Goal: Book appointment/travel/reservation

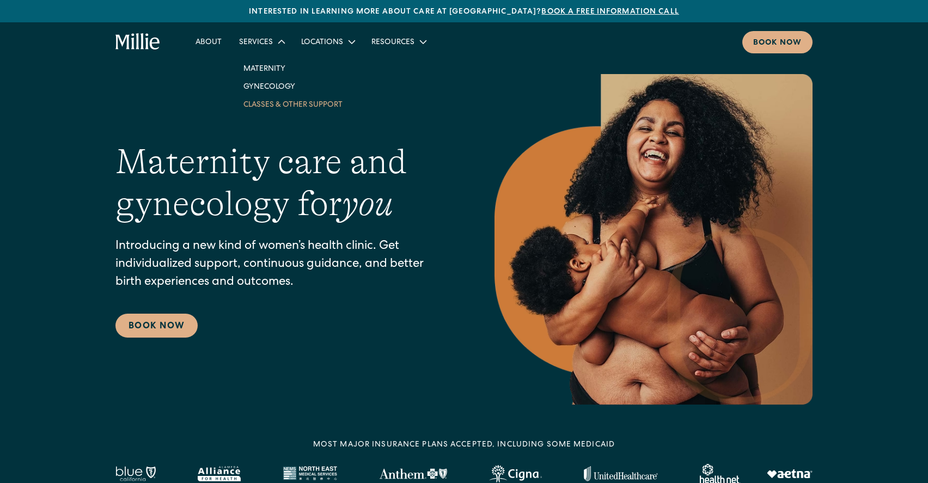
click at [263, 102] on link "Classes & Other Support" at bounding box center [293, 104] width 116 height 18
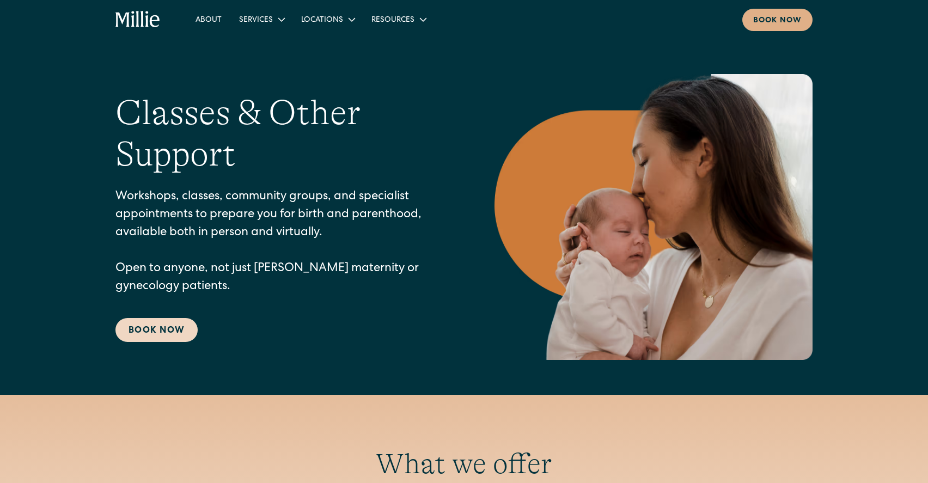
click at [146, 324] on link "Book Now" at bounding box center [156, 330] width 82 height 24
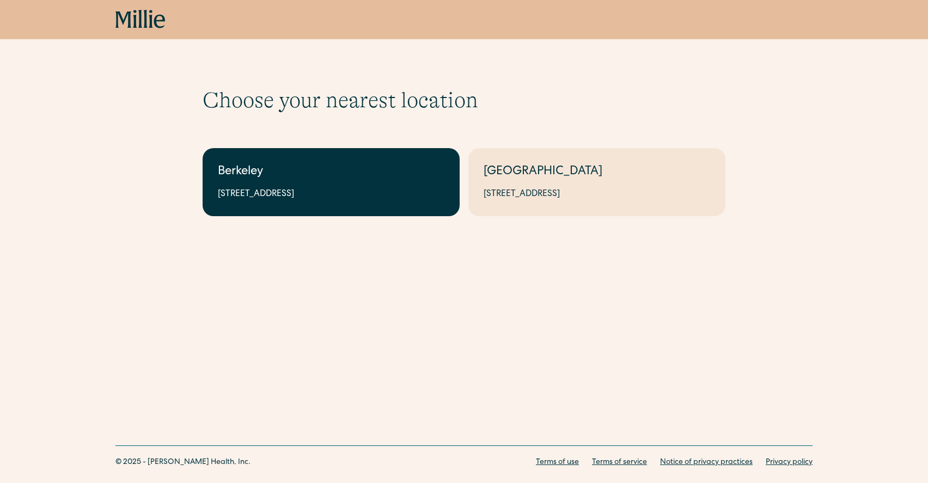
click at [333, 164] on div "Berkeley" at bounding box center [331, 172] width 226 height 18
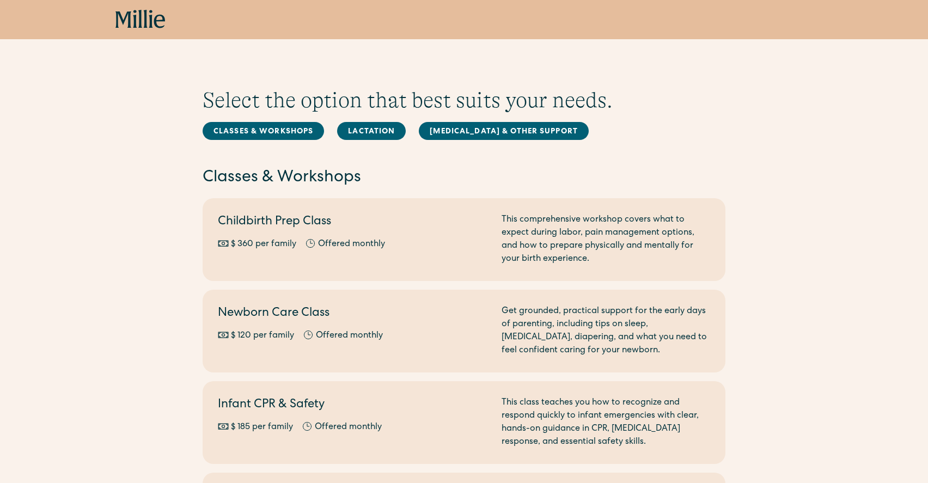
scroll to position [27, 0]
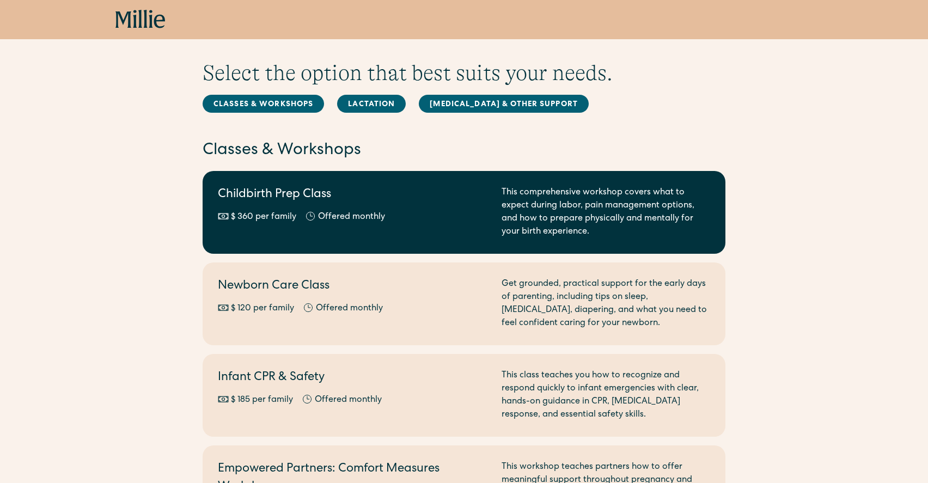
click at [406, 213] on div "$ 360 per family Offered monthly Every other month" at bounding box center [353, 217] width 271 height 13
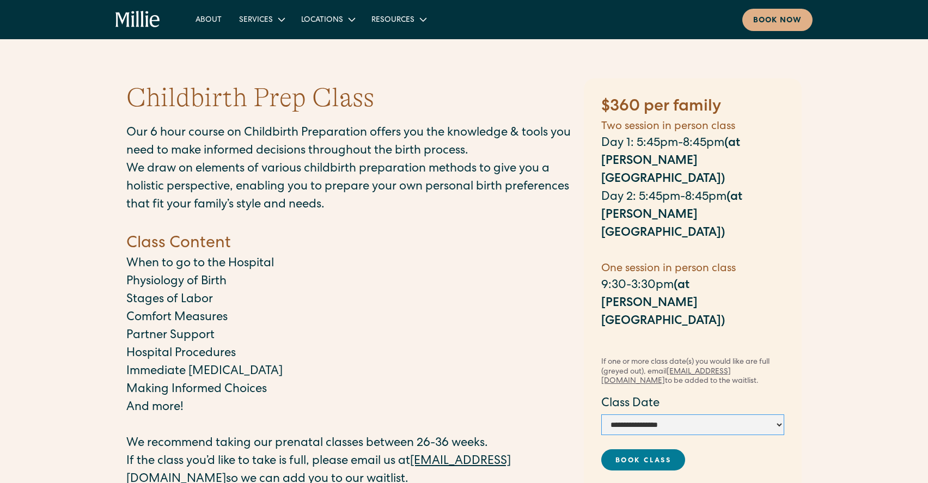
select select "**********"
click at [623, 449] on link "Book Class" at bounding box center [643, 459] width 84 height 21
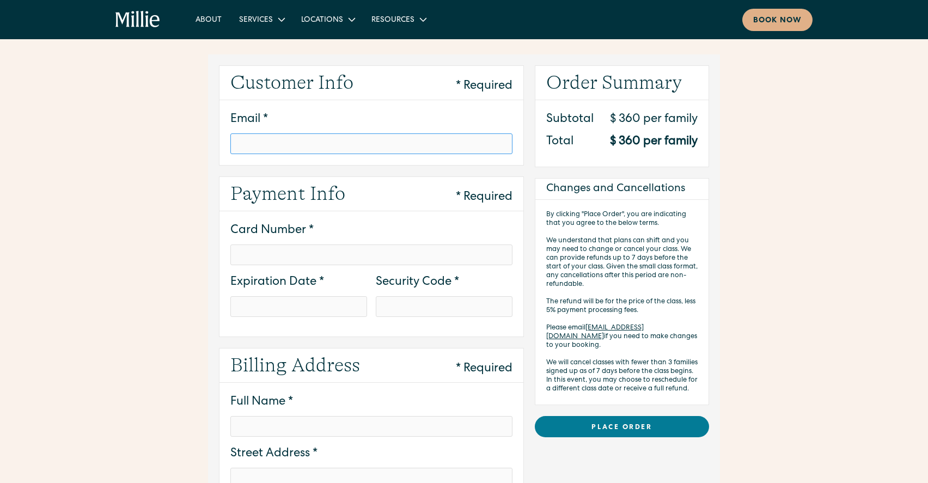
click at [297, 150] on input "Email *" at bounding box center [371, 143] width 282 height 21
